Goal: Task Accomplishment & Management: Manage account settings

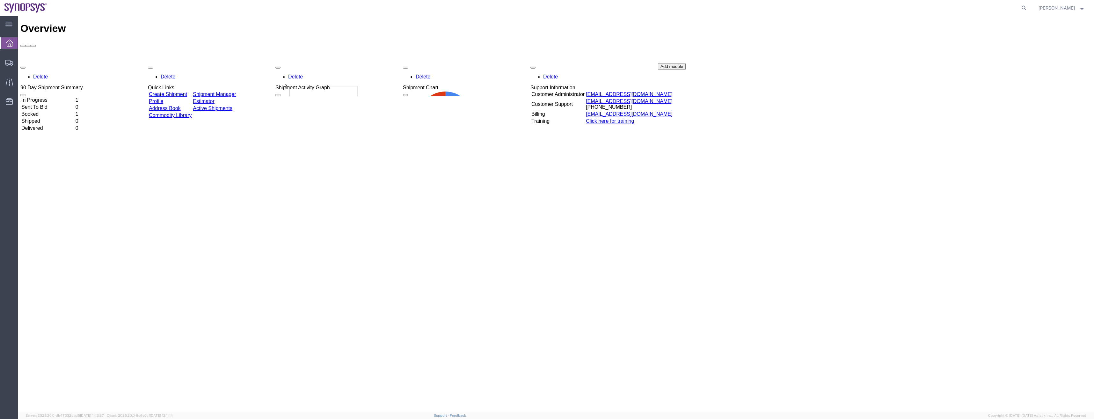
click at [241, 77] on div "Delete 90 Day Shipment Summary In Progress 1 Sent To Bid 0 Booked 1 Shipped 0 D…" at bounding box center [555, 111] width 1071 height 96
click at [232, 106] on link "Active Shipments" at bounding box center [213, 108] width 40 height 5
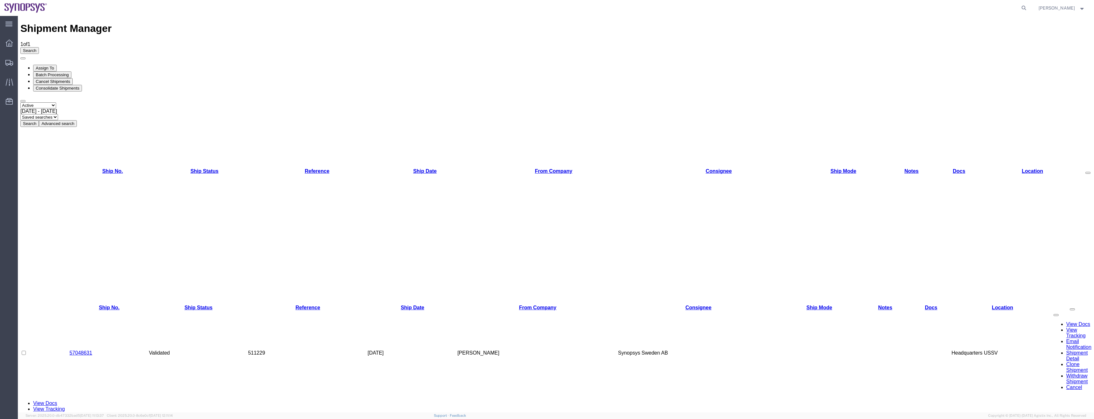
click at [1032, 311] on td "Headquarters USSV" at bounding box center [1003, 353] width 102 height 85
click at [87, 350] on link "57048631" at bounding box center [81, 352] width 23 height 5
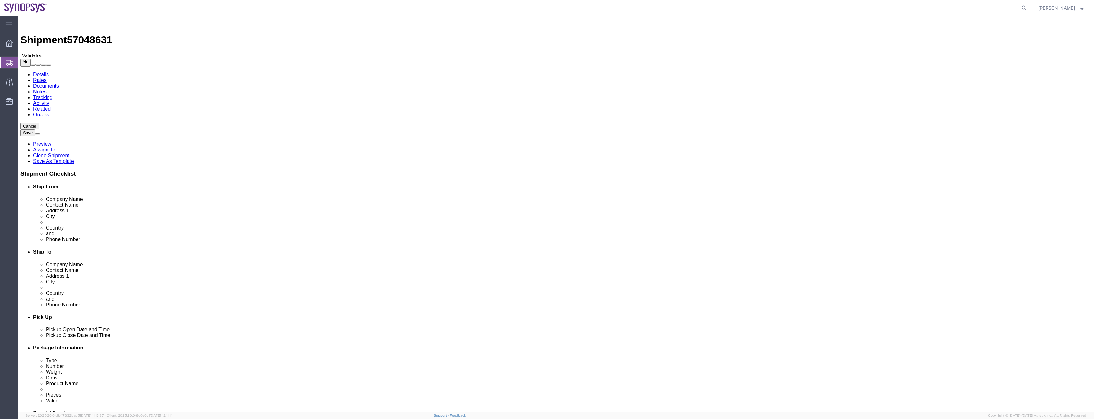
select select
drag, startPoint x: 226, startPoint y: 111, endPoint x: 219, endPoint y: 122, distance: 12.6
click div "Location My Profile Location [GEOGRAPHIC_DATA] DE04 Agrate Brianza IT01 [GEOGRA…"
click input "[PERSON_NAME]"
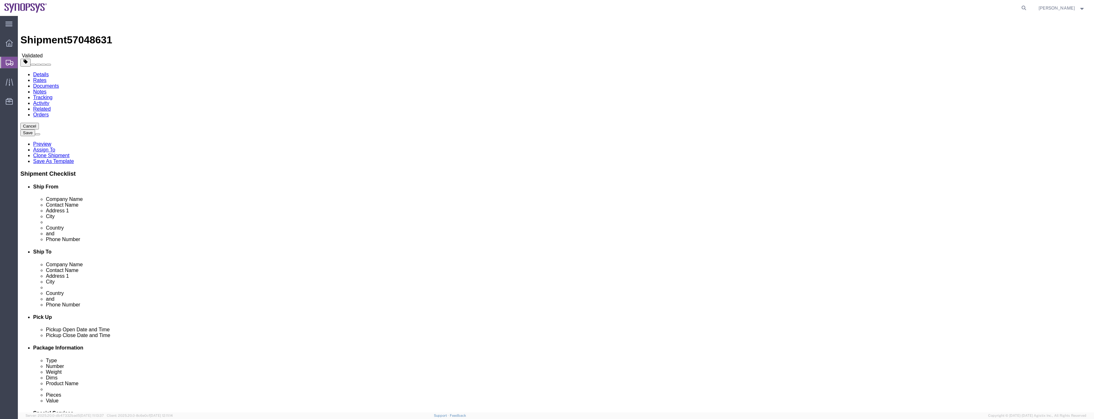
click input "text"
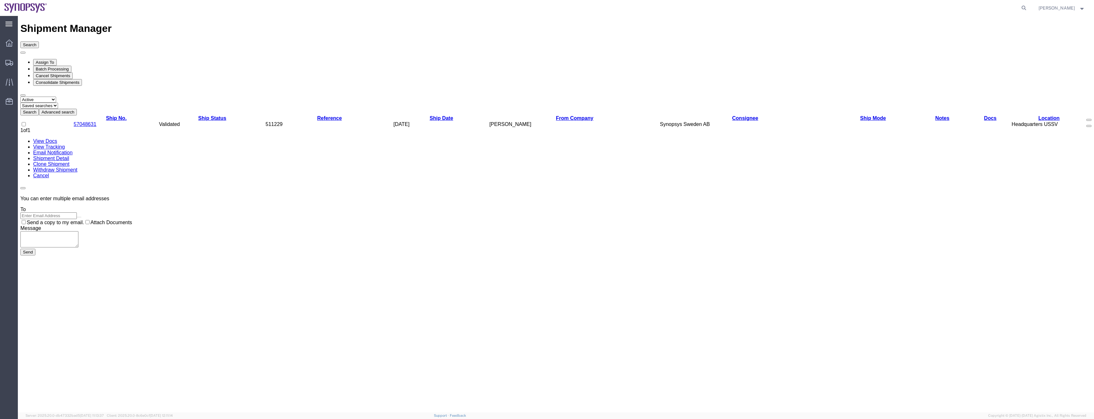
click at [13, 22] on div "main_menu Created with Sketch." at bounding box center [9, 24] width 18 height 16
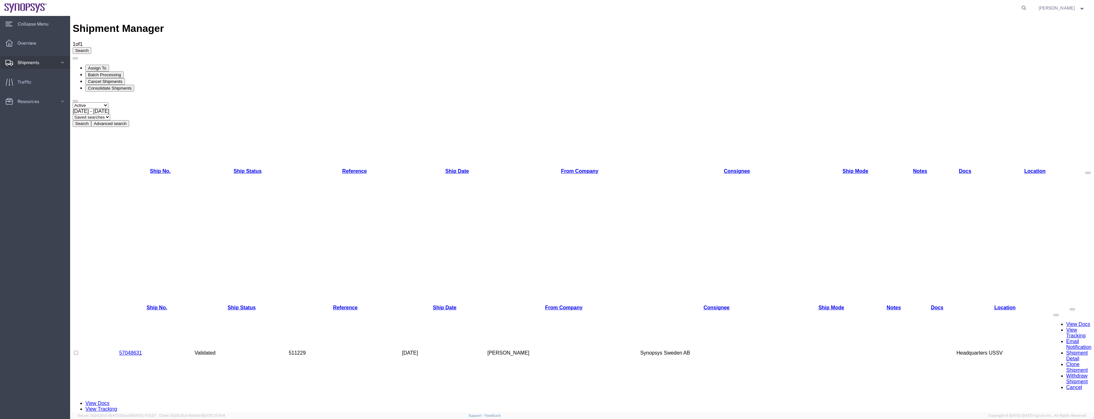
click at [62, 62] on icon at bounding box center [62, 63] width 3 height 2
click at [61, 151] on icon at bounding box center [62, 152] width 6 height 6
click at [23, 46] on span "Overview" at bounding box center [29, 43] width 23 height 13
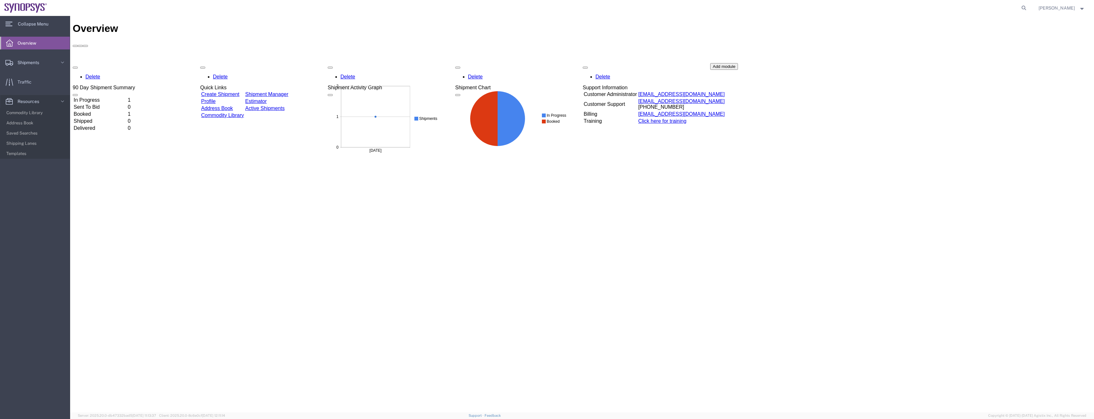
click at [95, 111] on td "Booked" at bounding box center [100, 114] width 54 height 6
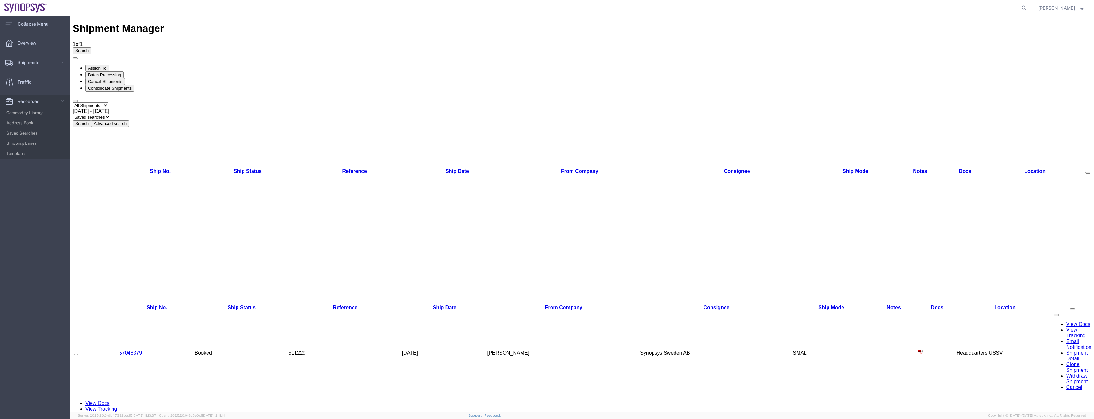
click at [1059, 314] on button at bounding box center [1056, 315] width 5 height 2
click at [1080, 385] on link "Cancel" at bounding box center [1075, 387] width 16 height 5
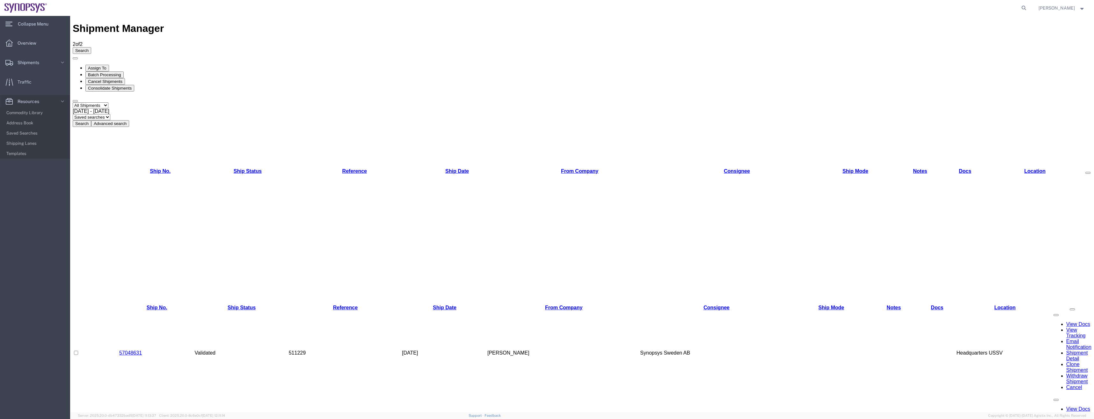
checkbox input "true"
click at [129, 350] on link "57048631" at bounding box center [130, 352] width 23 height 5
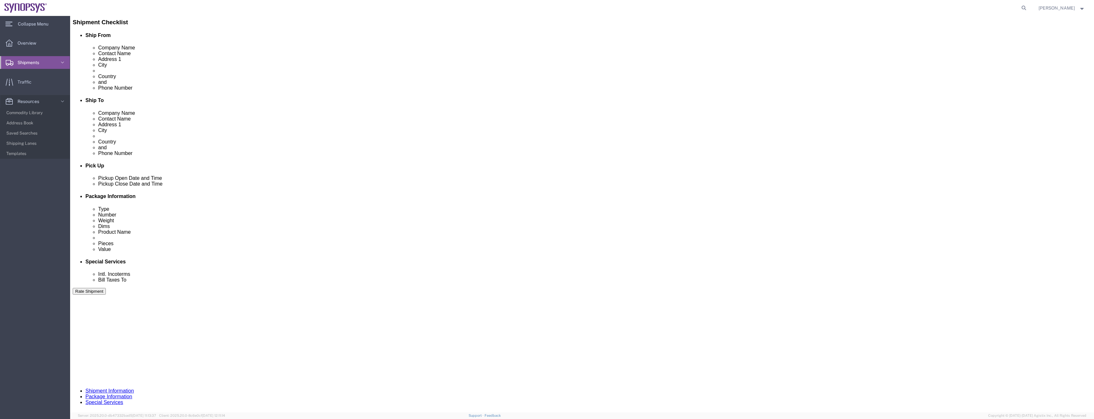
scroll to position [152, 0]
click button "Continue"
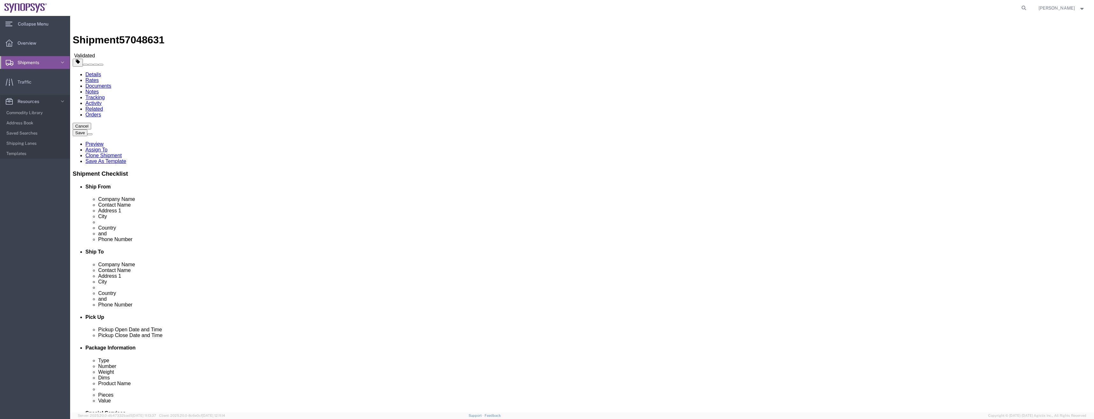
click button "Continue"
click div "Services Select one or more Air Ride Truck Blanket Wrap Carnet Consolidated Shi…"
click span "Select one or more"
click h2 "Special services"
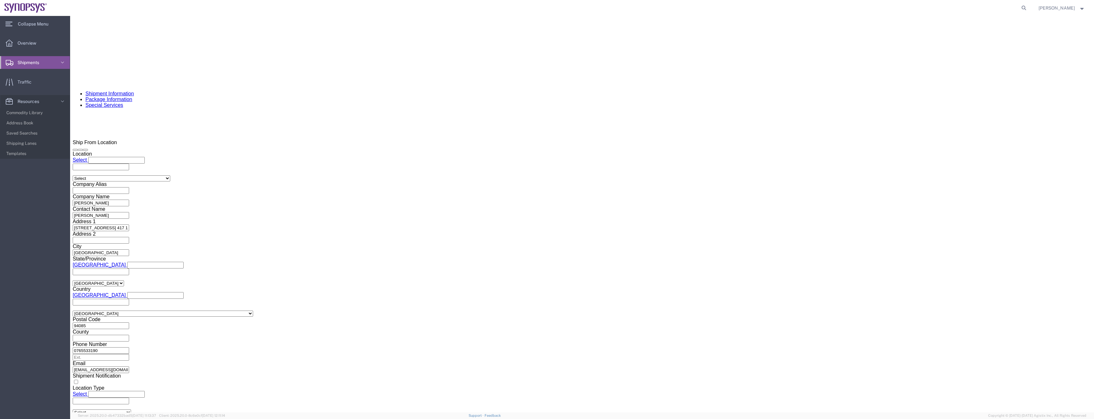
scroll to position [512, 0]
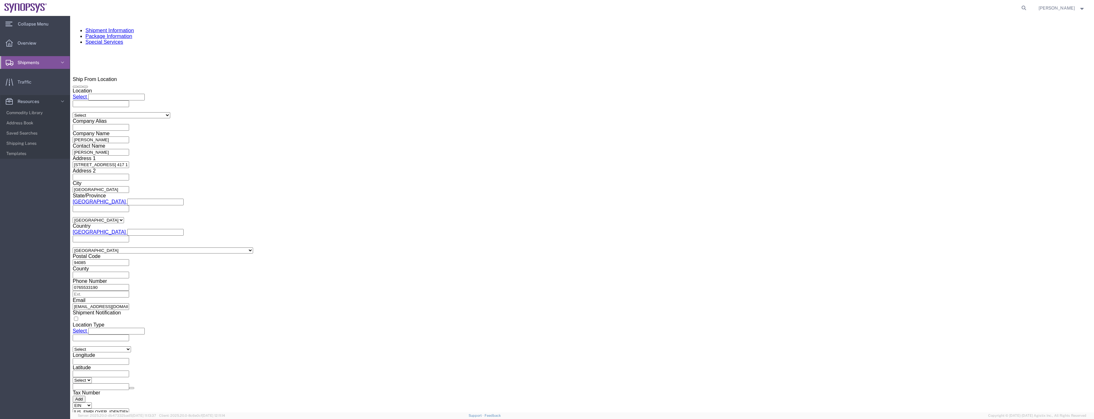
click button "Save"
click div "Cancel Save [GEOGRAPHIC_DATA] Assign To Clone Shipment Save As Template Shipmen…"
click at [23, 59] on span "Shipments" at bounding box center [31, 62] width 26 height 13
